Goal: Obtain resource: Obtain resource

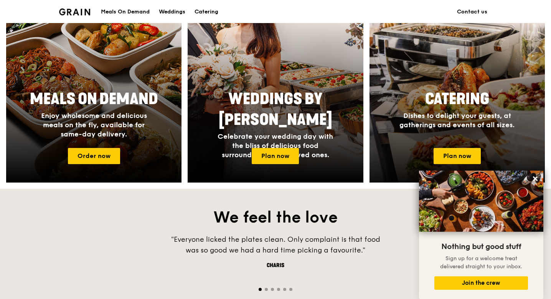
scroll to position [338, 0]
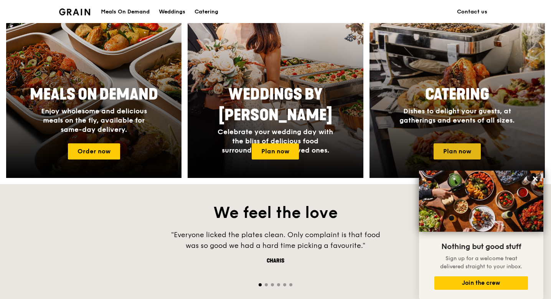
click at [473, 150] on link "Plan now" at bounding box center [457, 151] width 47 height 16
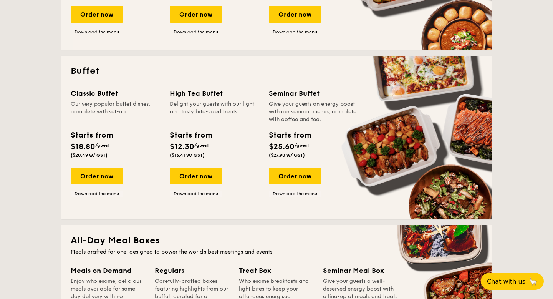
scroll to position [301, 0]
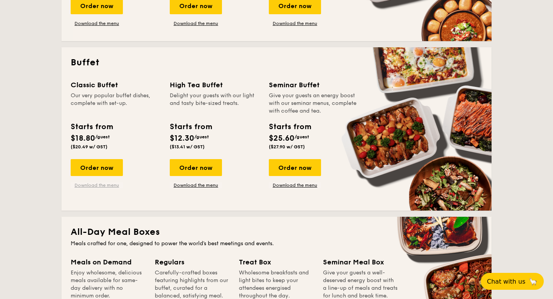
click at [95, 183] on link "Download the menu" at bounding box center [97, 185] width 52 height 6
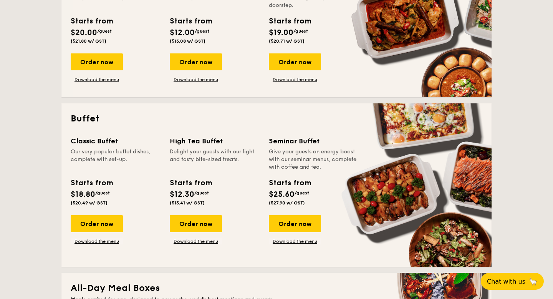
scroll to position [177, 0]
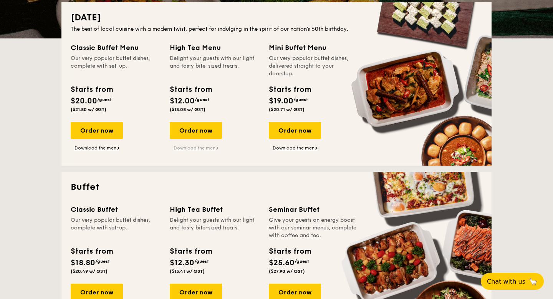
click at [198, 149] on link "Download the menu" at bounding box center [196, 148] width 52 height 6
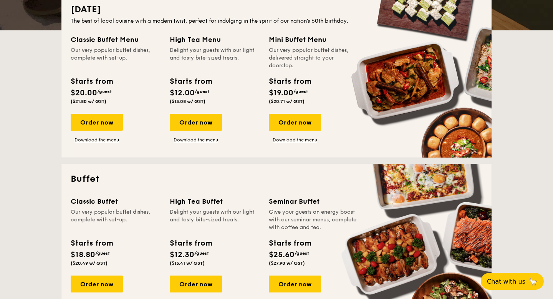
scroll to position [186, 0]
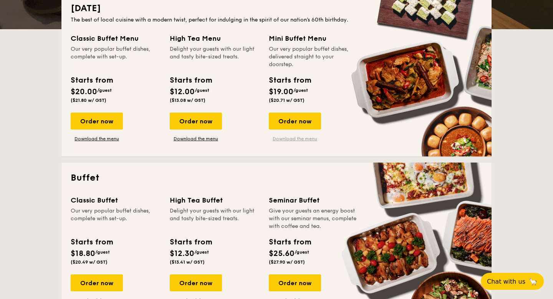
click at [297, 140] on link "Download the menu" at bounding box center [295, 139] width 52 height 6
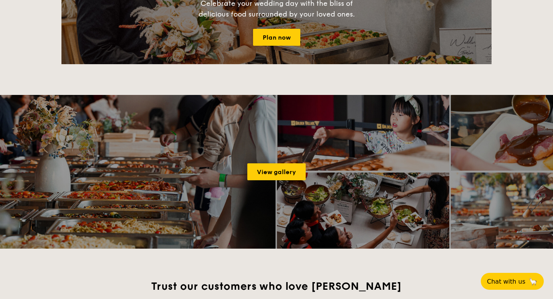
scroll to position [1205, 0]
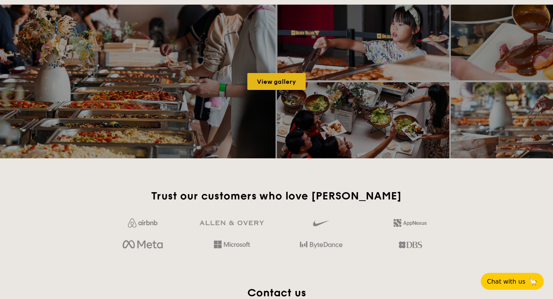
click at [279, 88] on link "View gallery" at bounding box center [276, 81] width 58 height 17
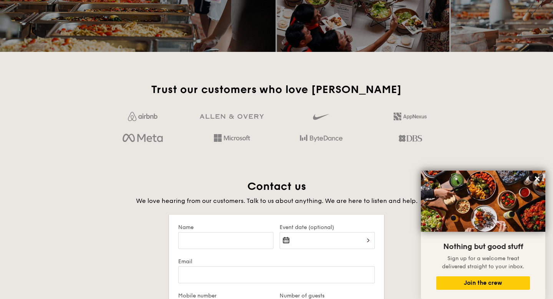
scroll to position [1312, 0]
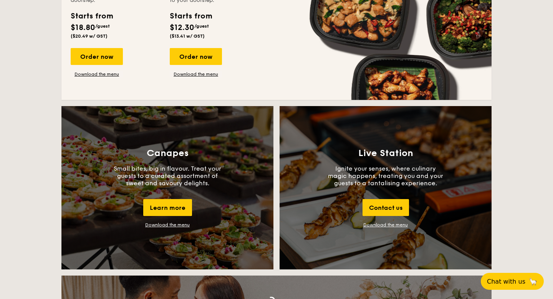
scroll to position [545, 0]
